Goal: Task Accomplishment & Management: Use online tool/utility

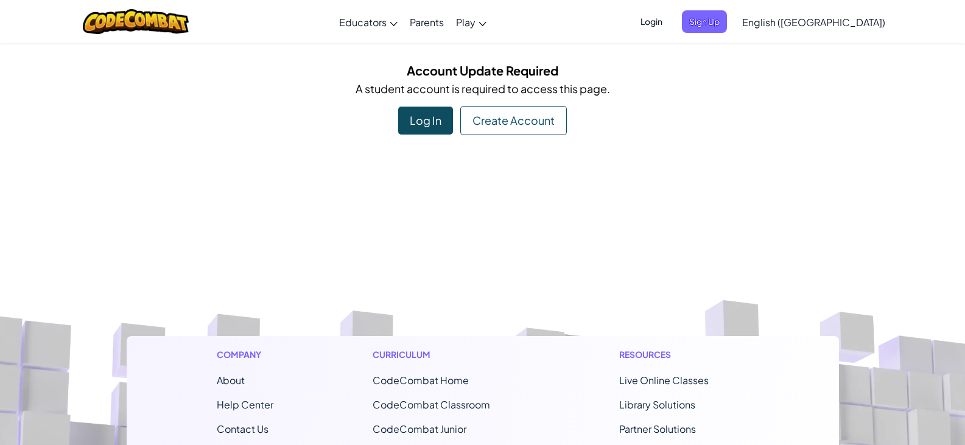
click at [434, 132] on div "Log In" at bounding box center [425, 121] width 55 height 28
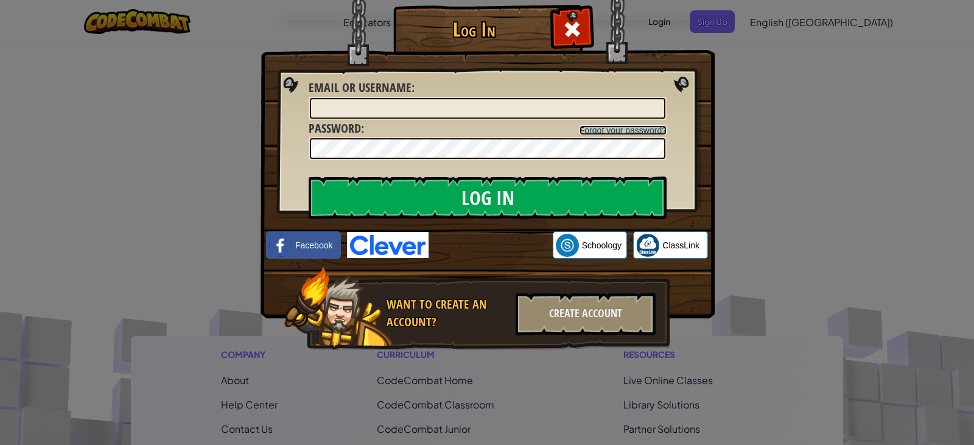
click at [634, 130] on link "Forgot your password?" at bounding box center [623, 130] width 87 height 10
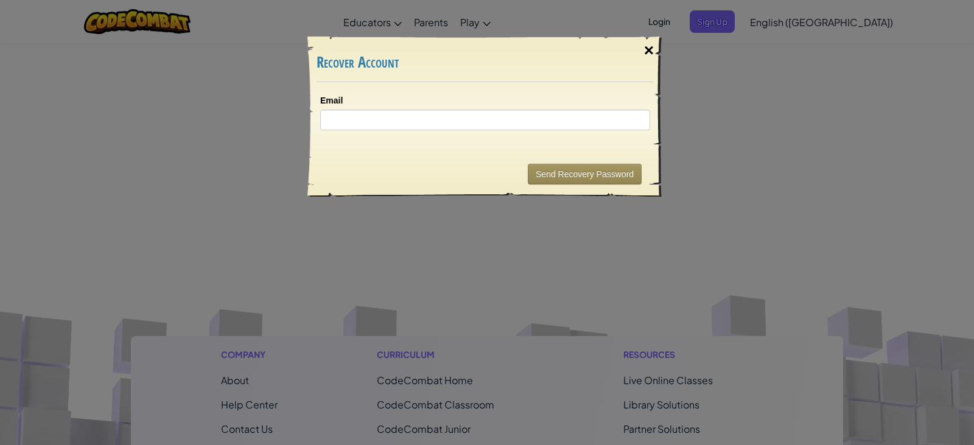
drag, startPoint x: 656, startPoint y: 51, endPoint x: 662, endPoint y: 53, distance: 6.4
click at [662, 53] on div "×" at bounding box center [649, 50] width 28 height 35
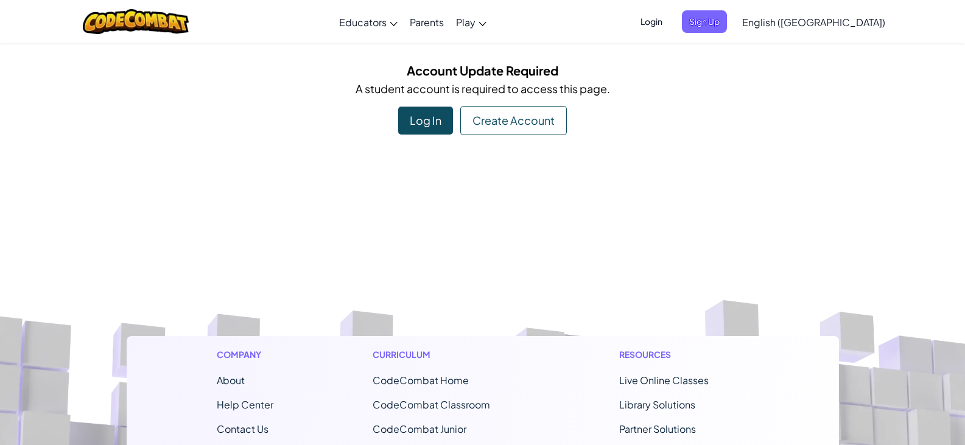
click at [536, 132] on div "Create Account" at bounding box center [513, 120] width 107 height 29
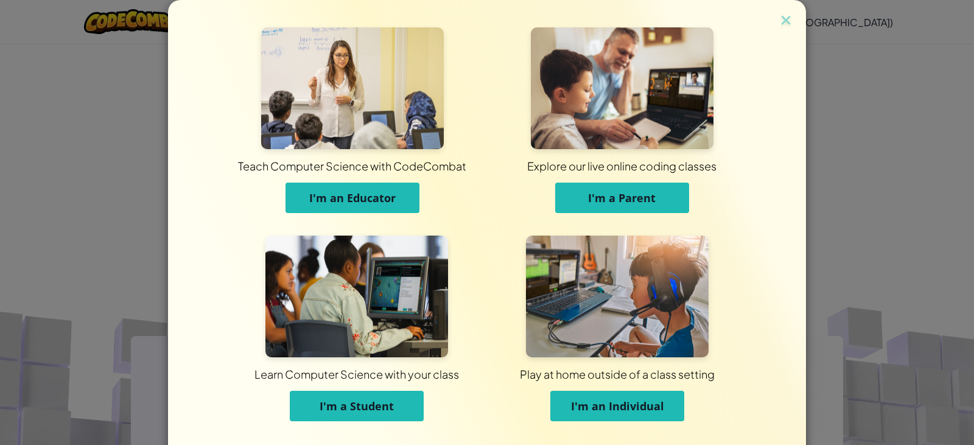
click at [384, 409] on span "I'm a Student" at bounding box center [357, 406] width 74 height 15
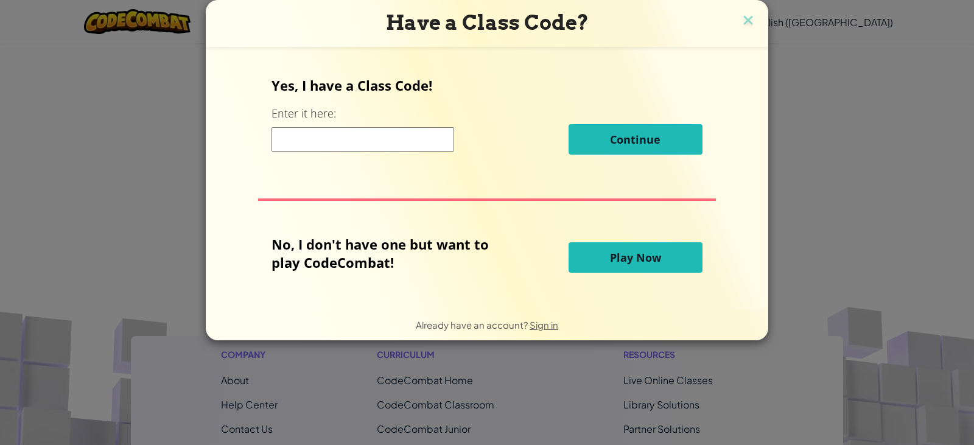
click at [609, 270] on button "Play Now" at bounding box center [636, 257] width 134 height 30
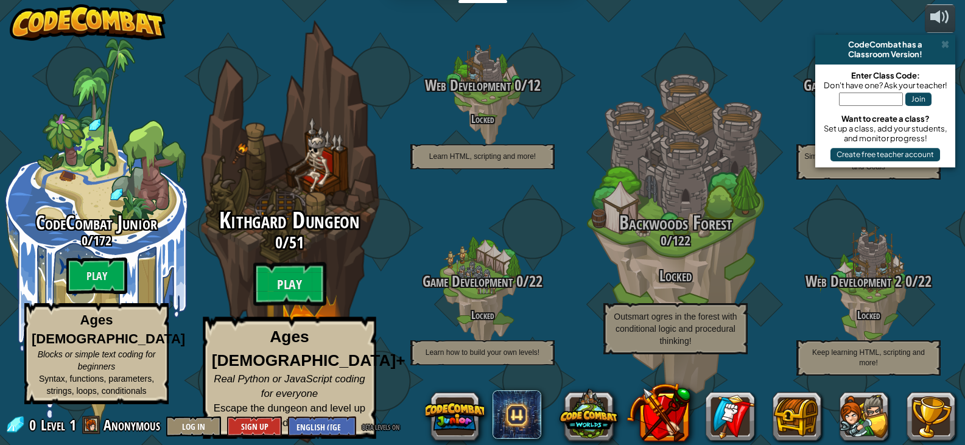
scroll to position [1, 0]
click at [303, 213] on div "Kithgard Dungeon 0 / 51 Play Ages [DEMOGRAPHIC_DATA]+ Real Python or JavaScript…" at bounding box center [289, 230] width 231 height 463
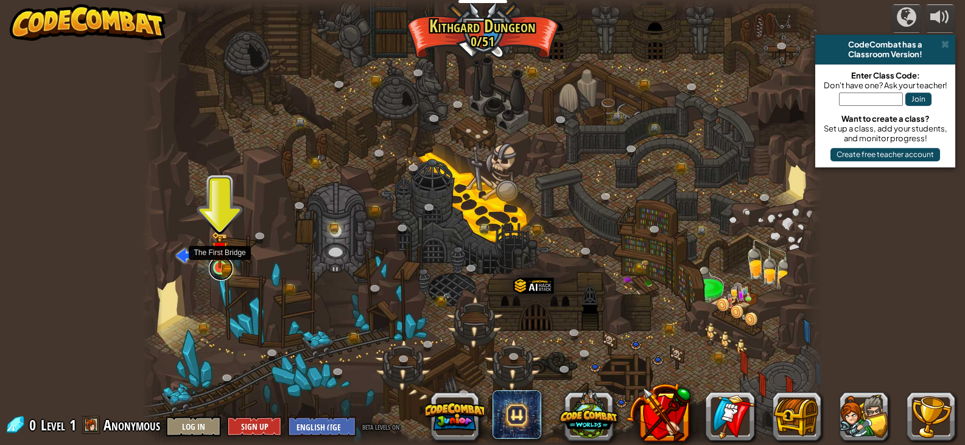
click at [231, 267] on link at bounding box center [221, 268] width 24 height 24
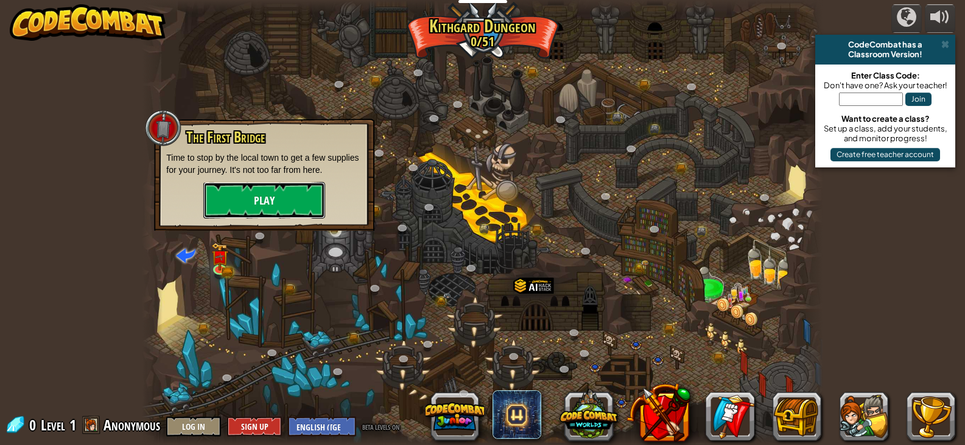
click at [272, 199] on button "Play" at bounding box center [264, 200] width 122 height 37
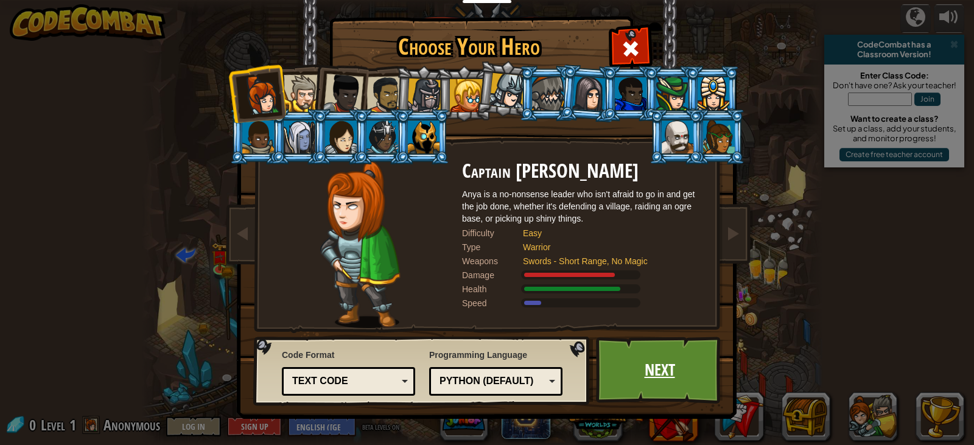
click at [656, 378] on link "Next" at bounding box center [659, 370] width 127 height 67
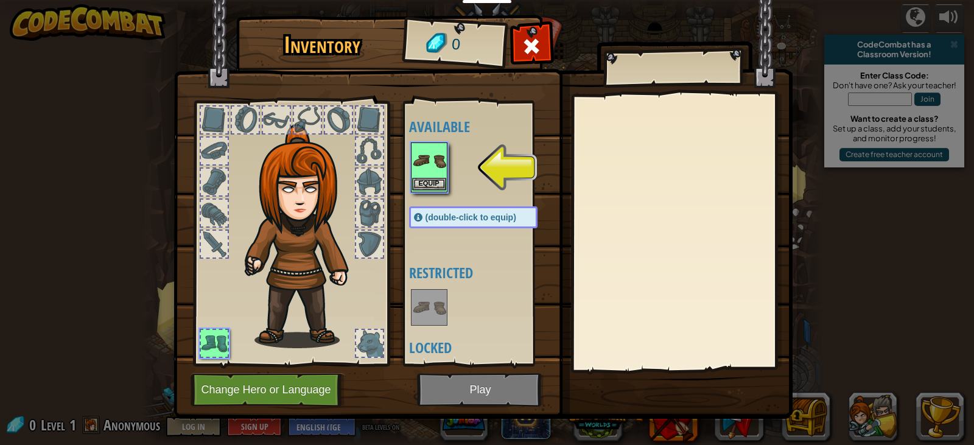
click at [440, 168] on img at bounding box center [429, 161] width 34 height 34
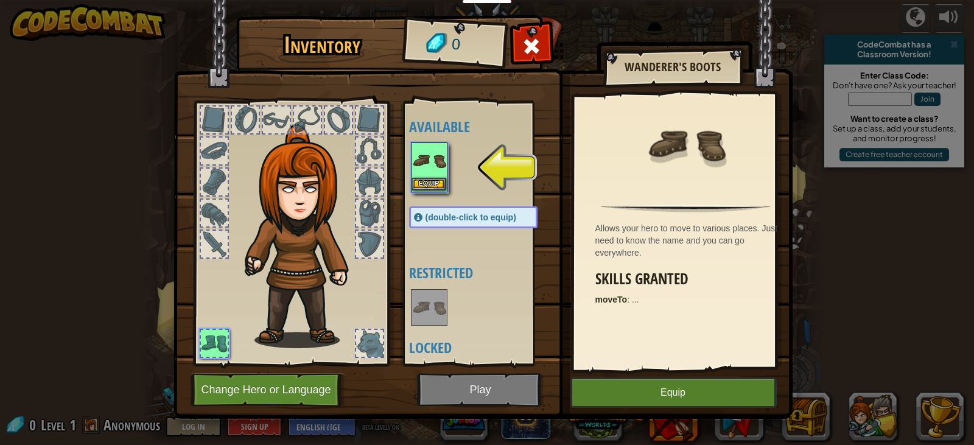
click at [440, 168] on img at bounding box center [429, 161] width 34 height 34
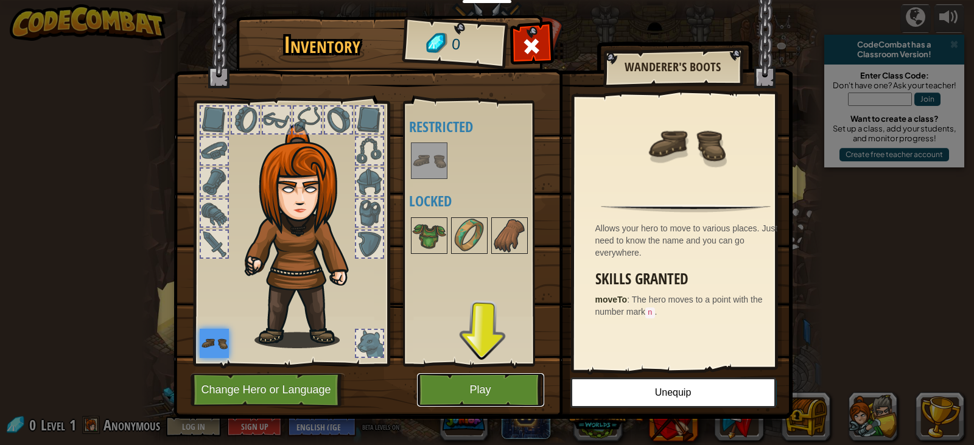
click at [485, 384] on button "Play" at bounding box center [480, 389] width 127 height 33
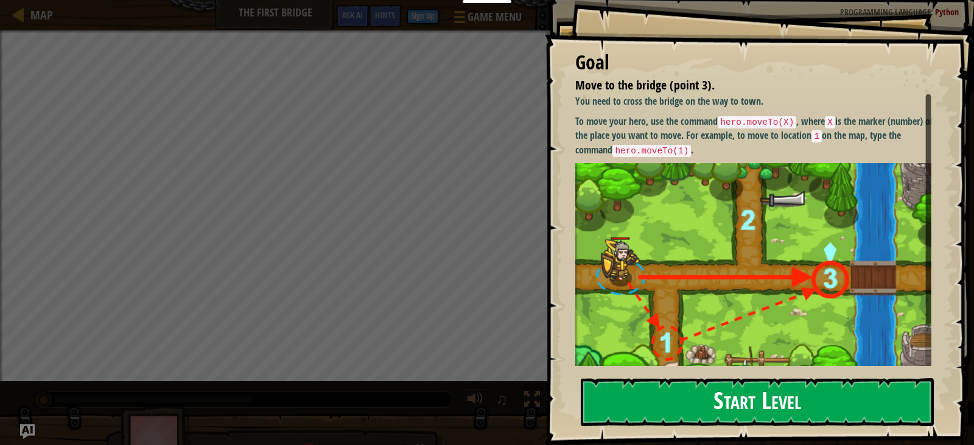
click at [754, 401] on button "Start Level" at bounding box center [757, 402] width 353 height 48
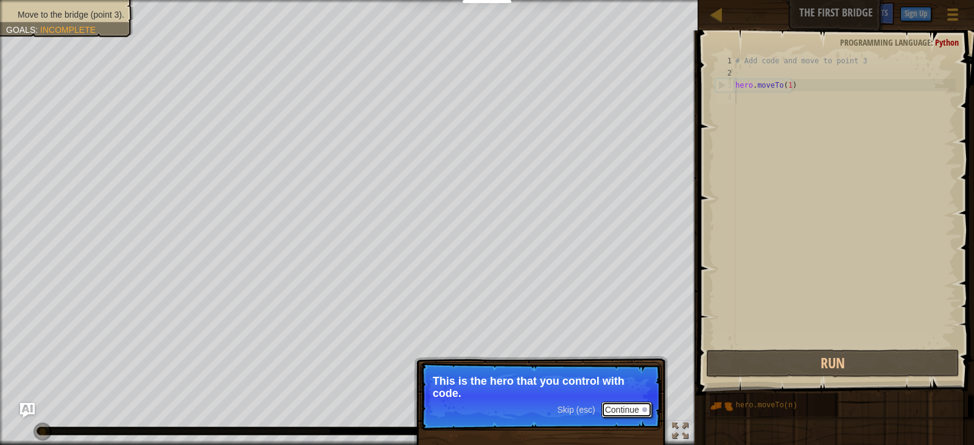
click at [636, 403] on button "Continue" at bounding box center [627, 410] width 51 height 16
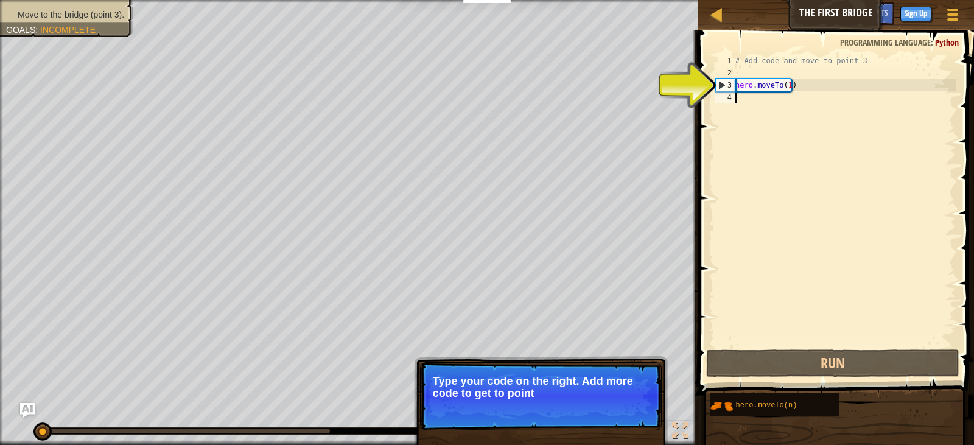
click at [824, 76] on div "# Add code and move to point 3 hero . moveTo ( 1 )" at bounding box center [844, 213] width 223 height 317
click at [770, 79] on div "# Add code and move to point 3 hero . moveTo ( 1 )" at bounding box center [844, 213] width 223 height 317
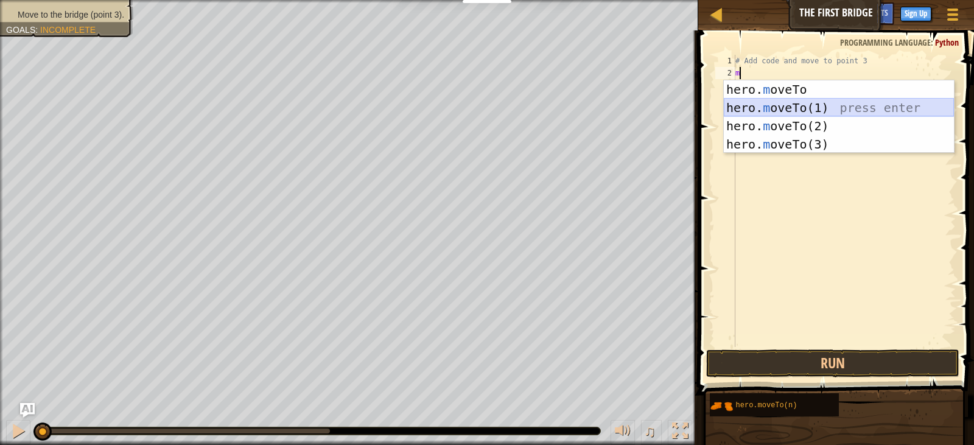
click at [819, 111] on div "hero. m oveTo press enter hero. m oveTo(1) press enter hero. m oveTo(2) press e…" at bounding box center [839, 135] width 230 height 110
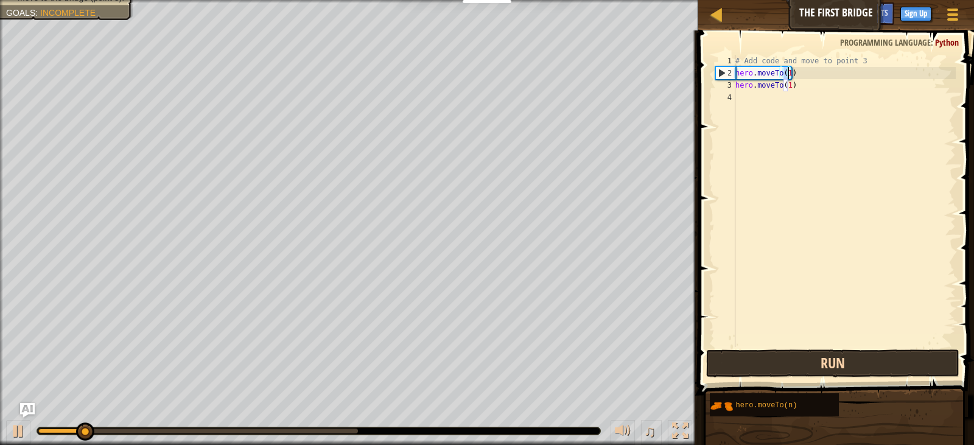
type textarea "hero.moveTo(1)"
click at [841, 364] on button "Run" at bounding box center [832, 364] width 253 height 28
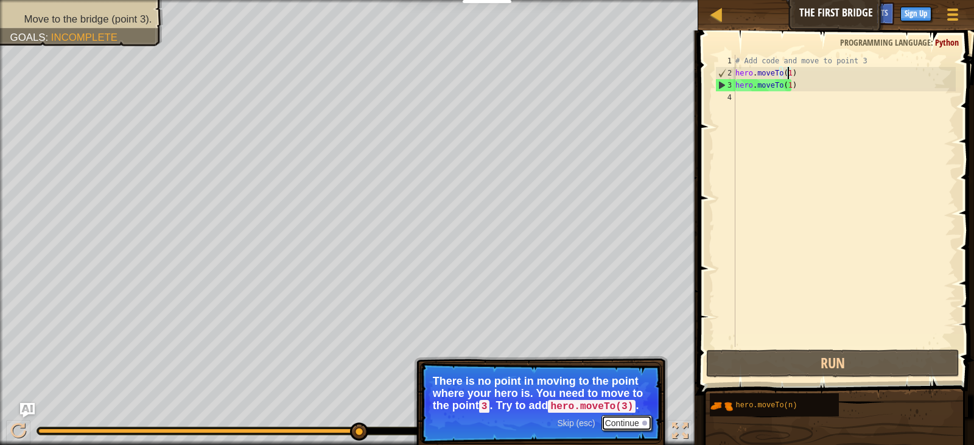
click at [633, 421] on button "Continue" at bounding box center [627, 423] width 51 height 16
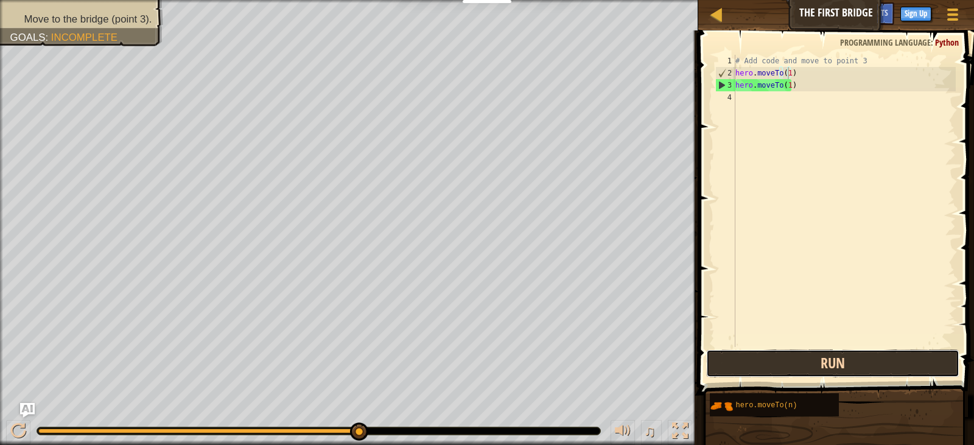
click at [762, 356] on button "Run" at bounding box center [832, 364] width 253 height 28
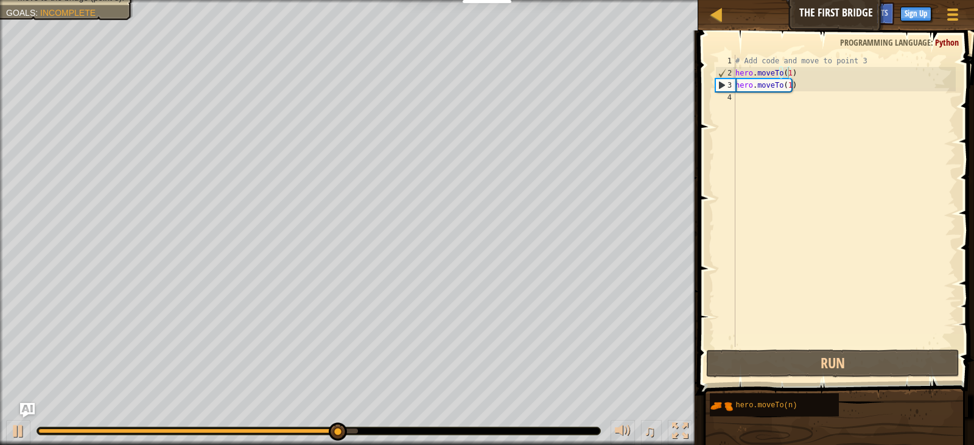
click at [343, 425] on div "♫" at bounding box center [349, 428] width 698 height 37
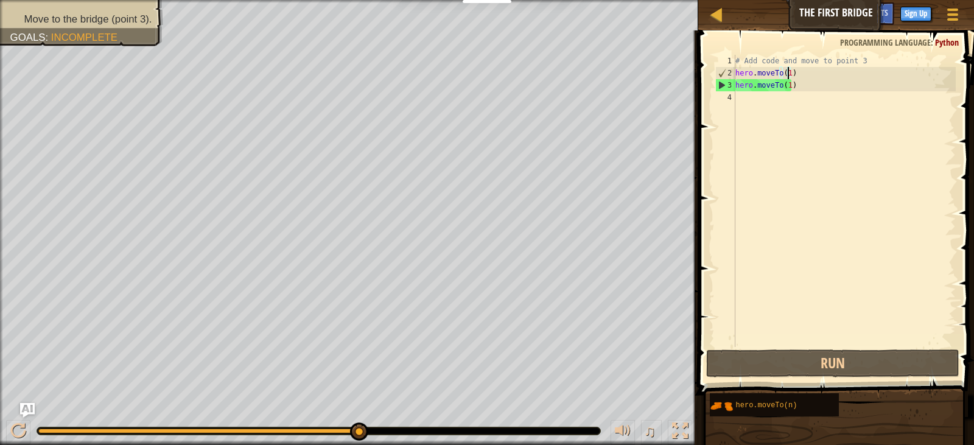
click at [775, 113] on div "# Add code and move to point 3 hero . moveTo ( 1 ) hero . moveTo ( 1 )" at bounding box center [844, 213] width 223 height 317
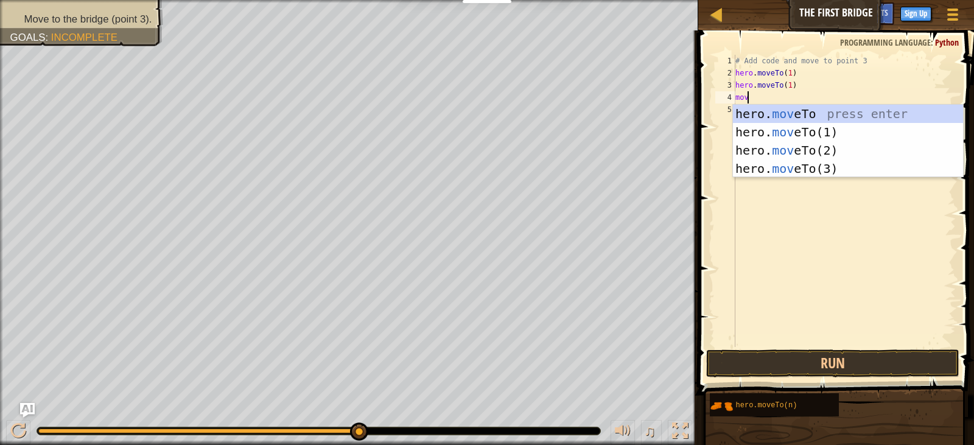
scroll to position [5, 1]
click at [797, 164] on div "hero. move To press enter hero. move To(1) press enter hero. move To(2) press e…" at bounding box center [848, 160] width 230 height 110
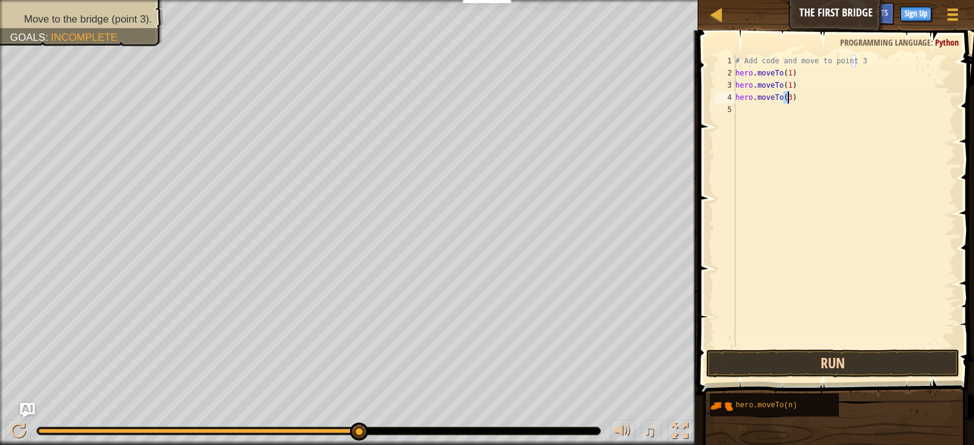
type textarea "hero.moveTo(3)"
click at [882, 360] on button "Run" at bounding box center [832, 364] width 253 height 28
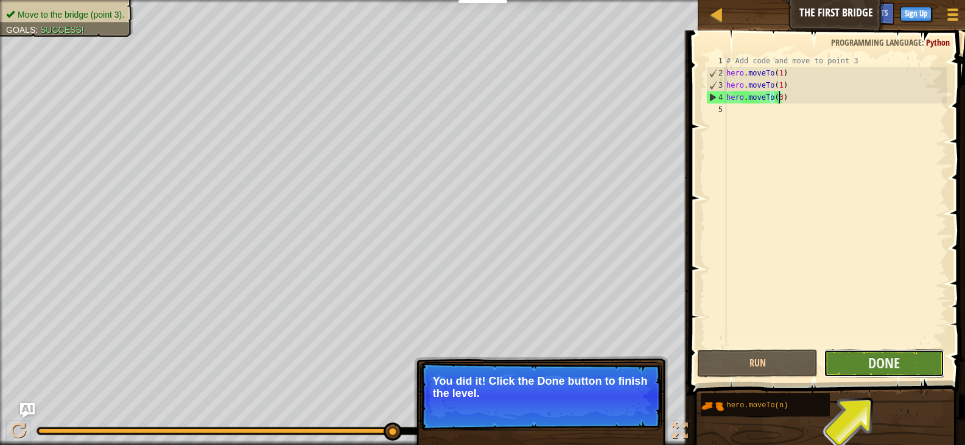
click at [859, 362] on button "Done" at bounding box center [884, 364] width 121 height 28
